Goal: Transaction & Acquisition: Download file/media

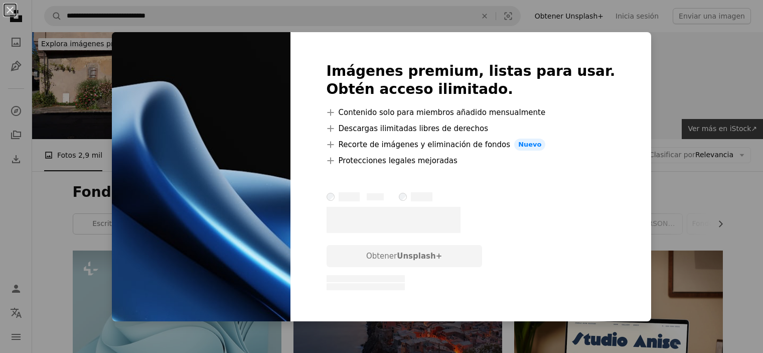
scroll to position [703, 0]
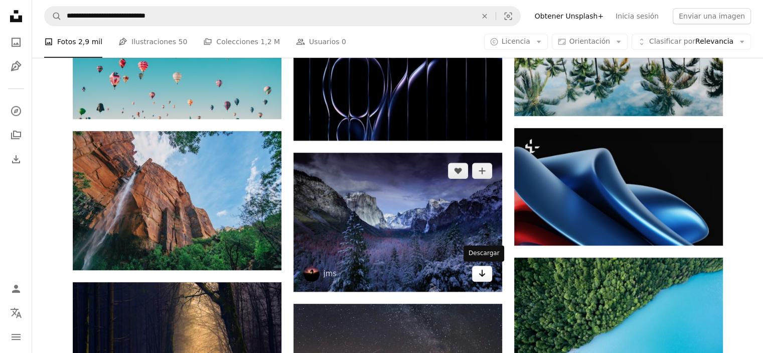
click at [479, 274] on icon "Arrow pointing down" at bounding box center [482, 273] width 8 height 12
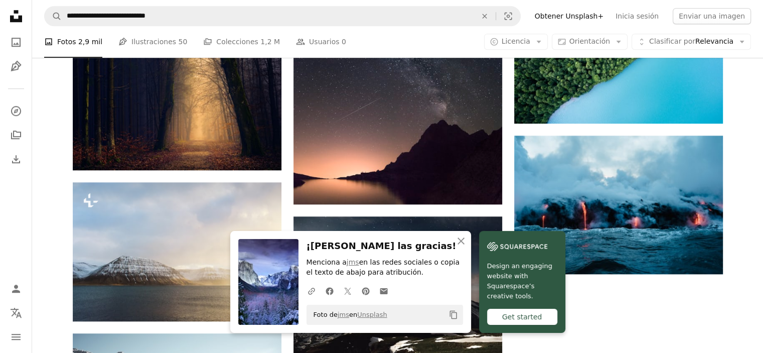
scroll to position [1004, 0]
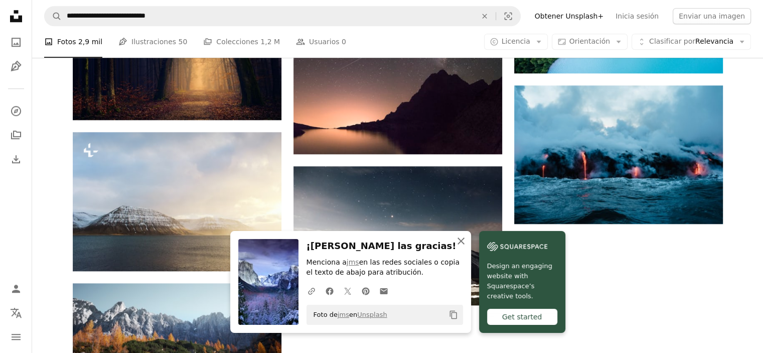
click at [460, 237] on icon "An X shape" at bounding box center [461, 241] width 12 height 12
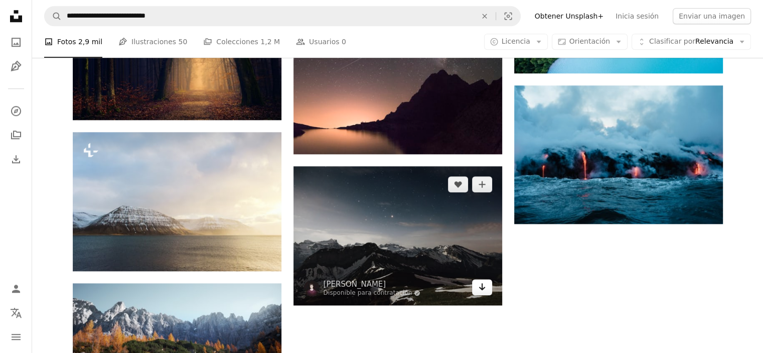
click at [486, 287] on link "Arrow pointing down" at bounding box center [482, 287] width 20 height 16
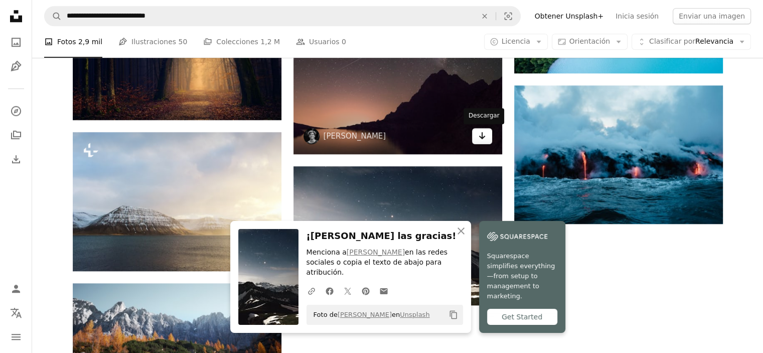
click at [485, 141] on icon "Arrow pointing down" at bounding box center [482, 135] width 8 height 12
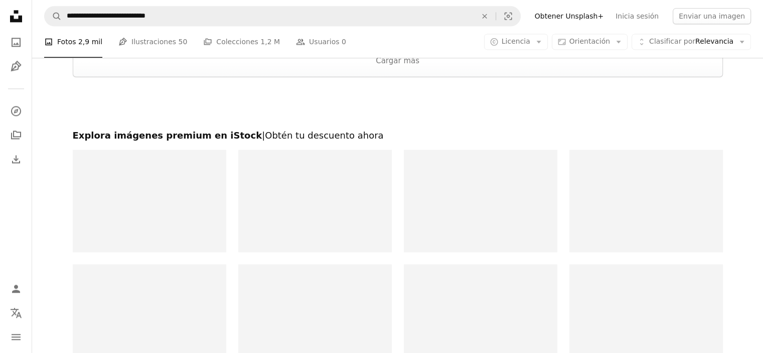
scroll to position [1255, 0]
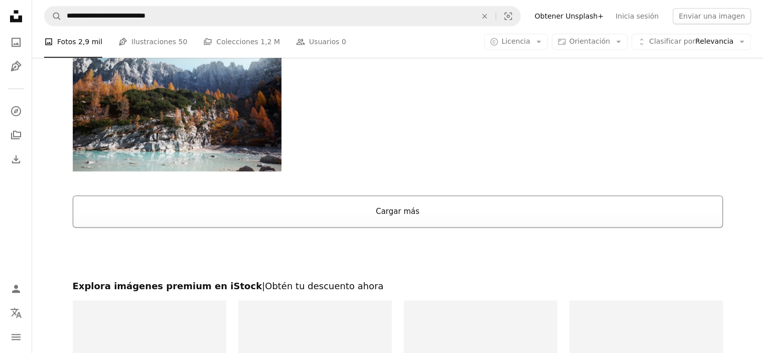
click at [396, 215] on button "Cargar más" at bounding box center [398, 211] width 651 height 32
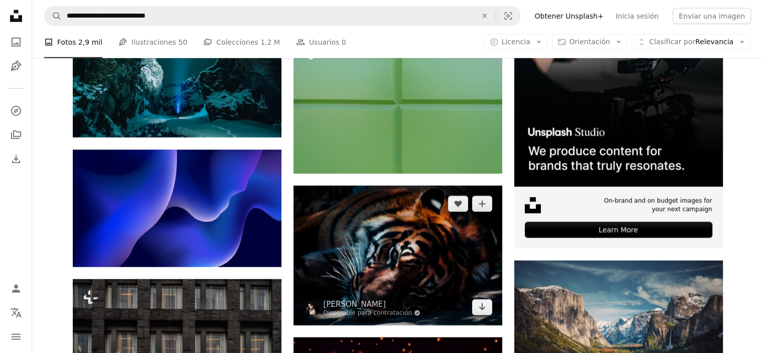
scroll to position [2660, 0]
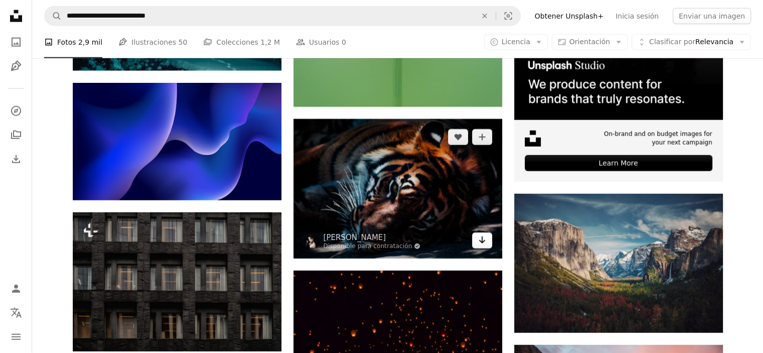
click at [480, 242] on icon "Descargar" at bounding box center [482, 239] width 7 height 7
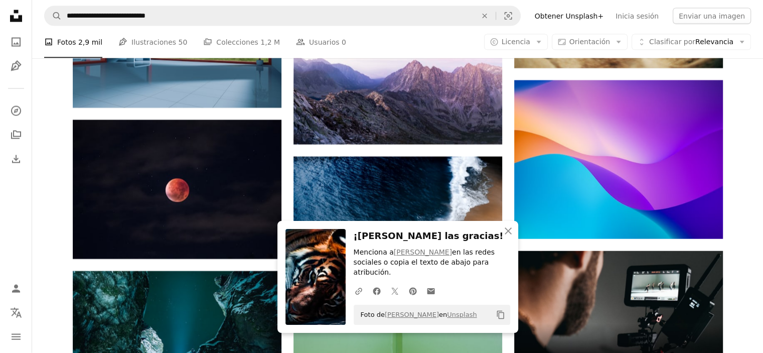
scroll to position [2309, 0]
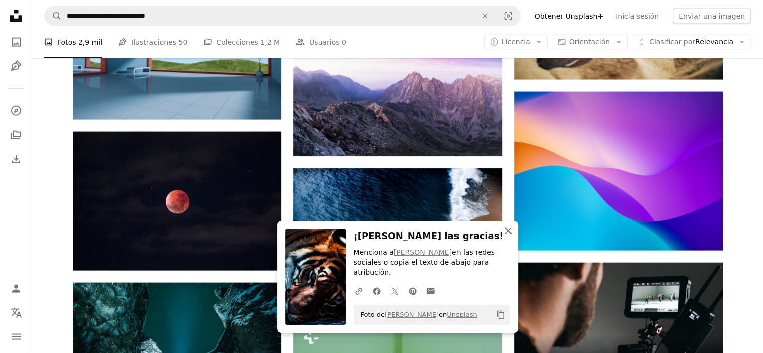
click at [510, 237] on icon "An X shape" at bounding box center [508, 231] width 12 height 12
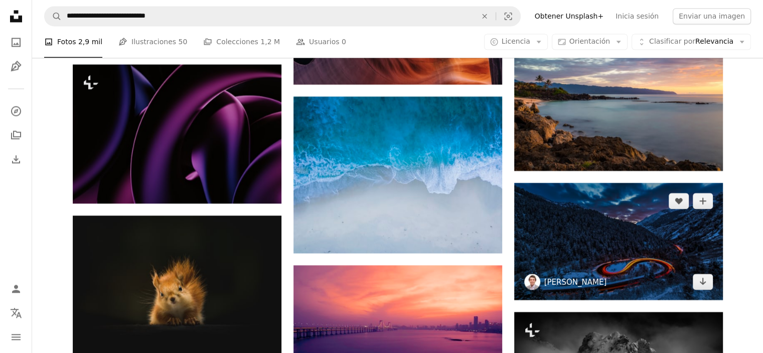
scroll to position [1656, 0]
click at [703, 278] on icon "Arrow pointing down" at bounding box center [703, 281] width 8 height 12
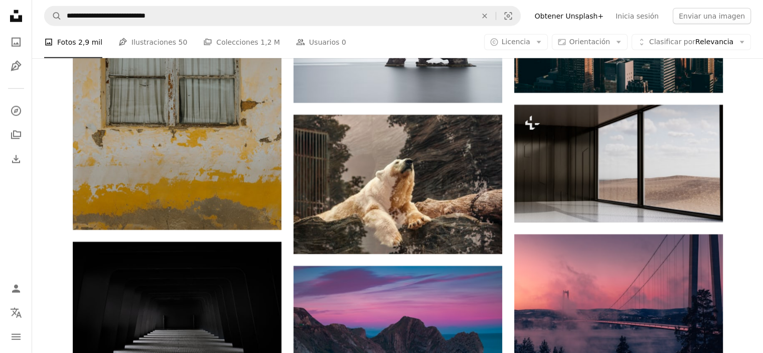
scroll to position [10490, 0]
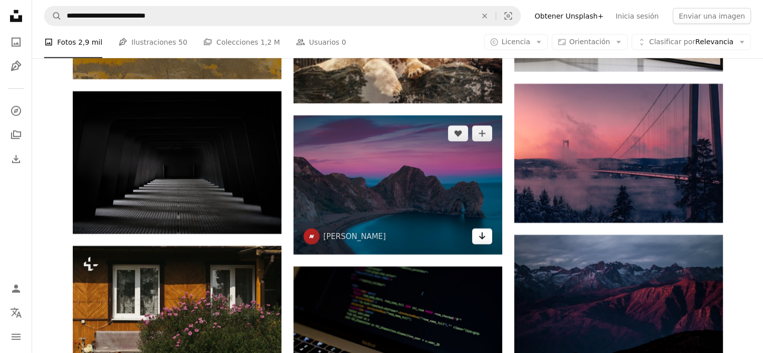
click at [487, 243] on link "Arrow pointing down" at bounding box center [482, 236] width 20 height 16
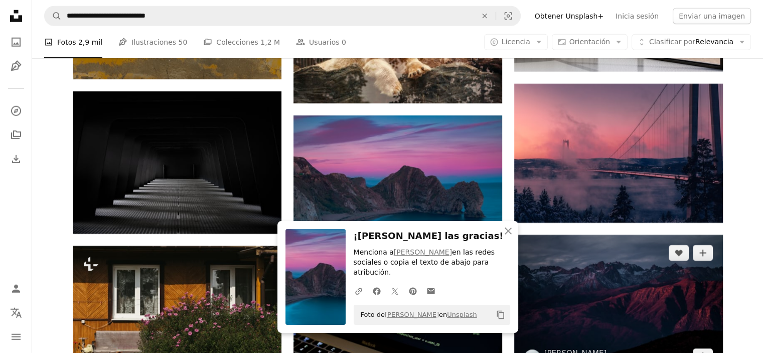
click at [603, 293] on img at bounding box center [618, 305] width 209 height 140
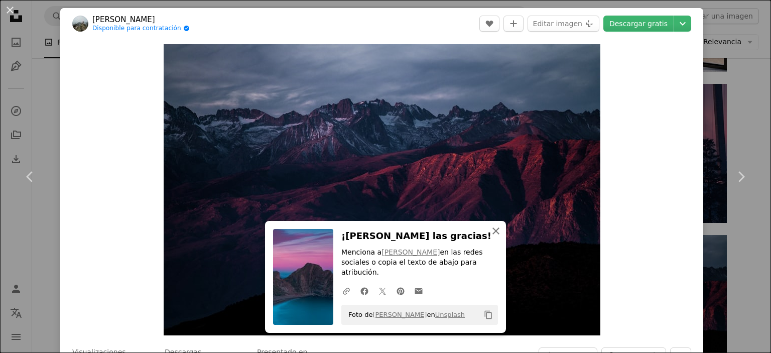
click at [496, 237] on icon "An X shape" at bounding box center [496, 231] width 12 height 12
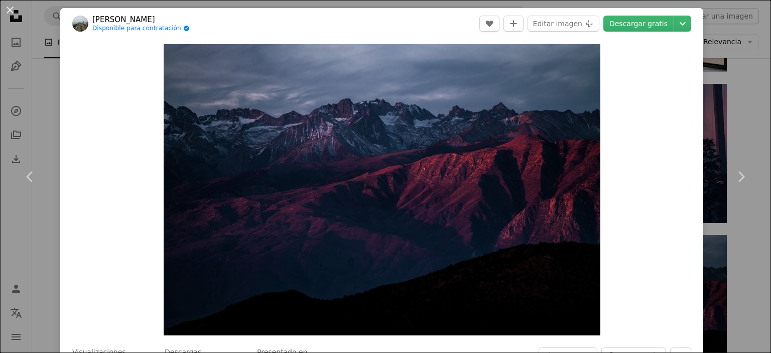
drag, startPoint x: 9, startPoint y: 10, endPoint x: 26, endPoint y: 11, distance: 17.1
click at [9, 10] on button "An X shape" at bounding box center [10, 10] width 12 height 12
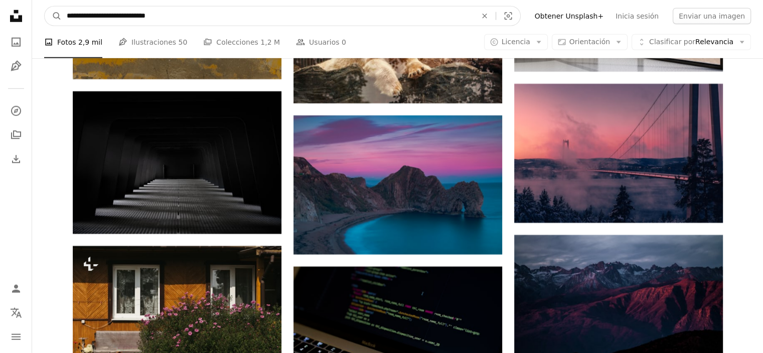
click at [209, 12] on input "**********" at bounding box center [268, 16] width 412 height 19
type input "**********"
click button "A magnifying glass" at bounding box center [53, 16] width 17 height 19
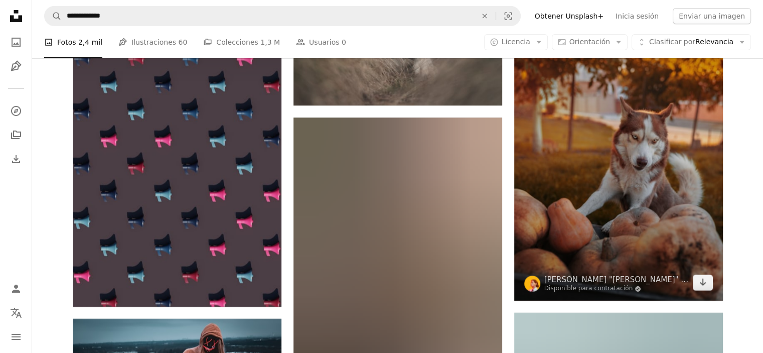
scroll to position [15058, 0]
